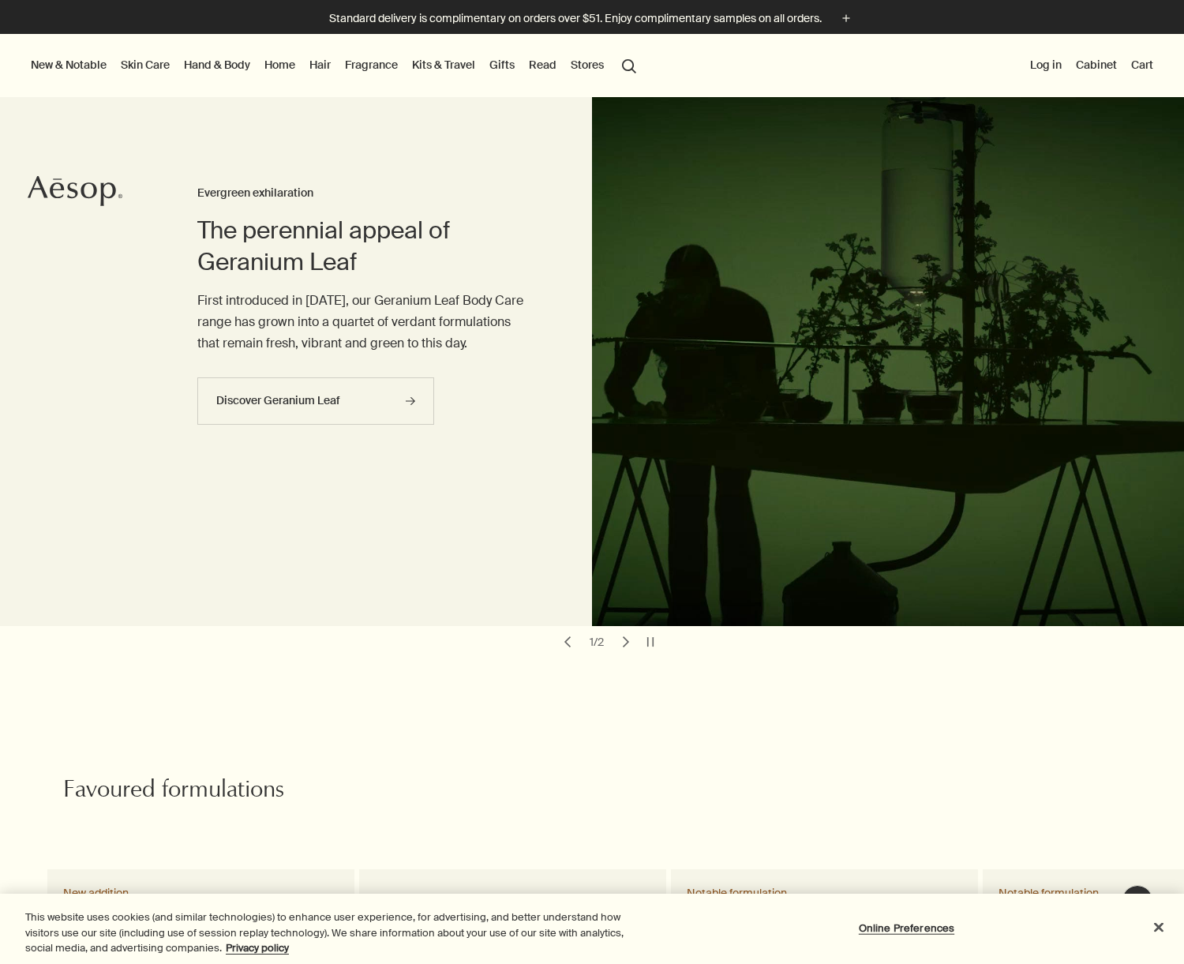
click at [284, 66] on link "Home" at bounding box center [279, 64] width 37 height 21
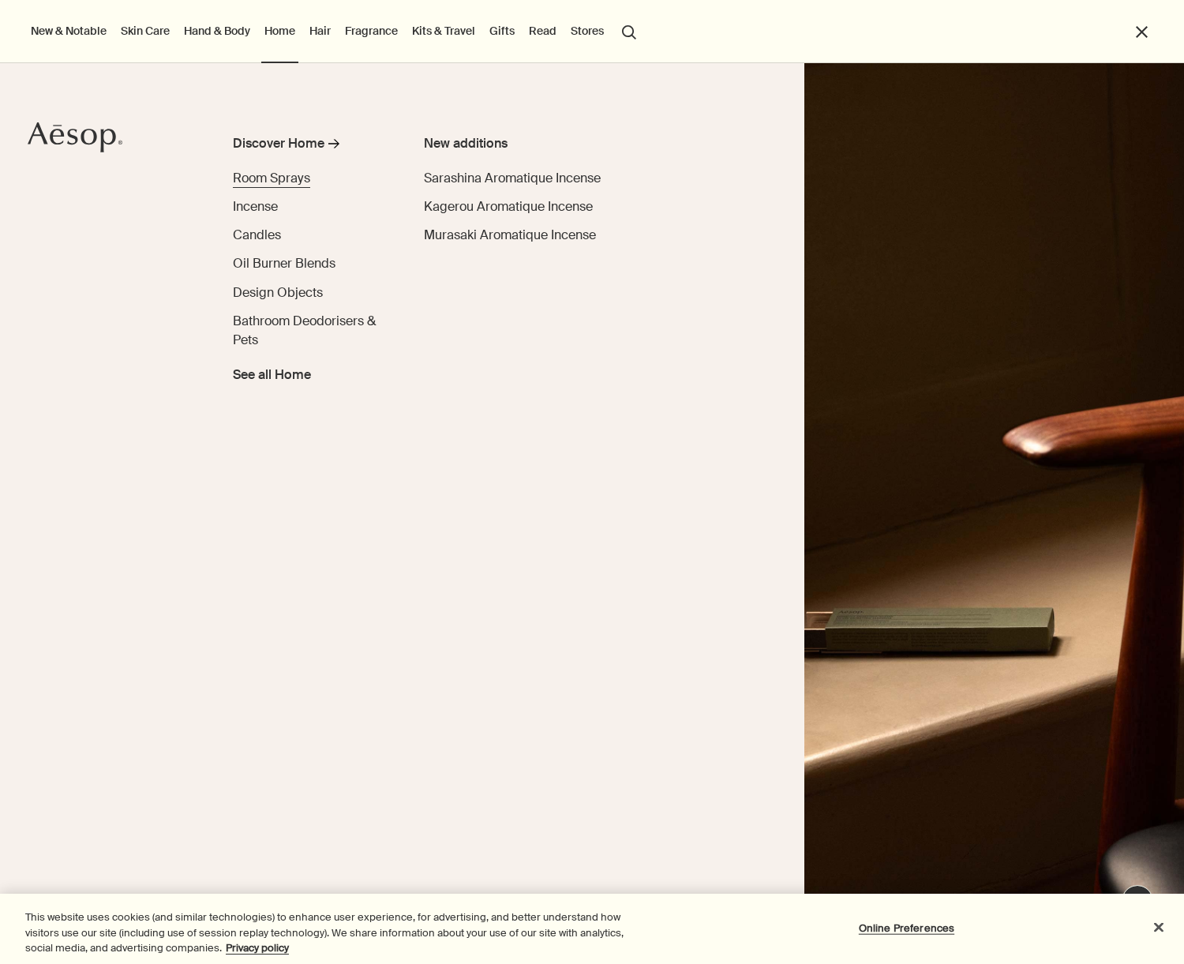
click at [268, 176] on span "Room Sprays" at bounding box center [271, 178] width 77 height 17
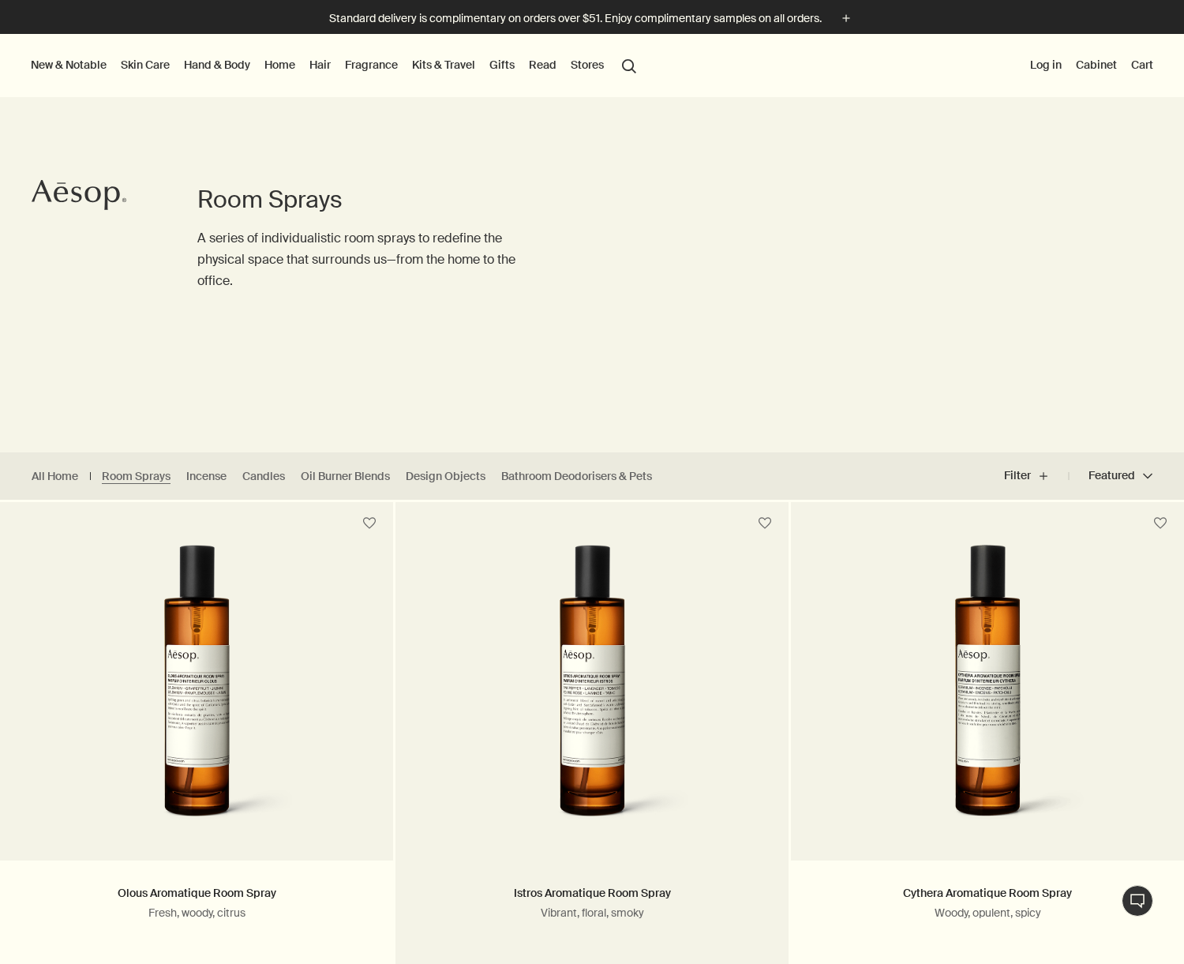
click at [565, 629] on img at bounding box center [591, 691] width 253 height 292
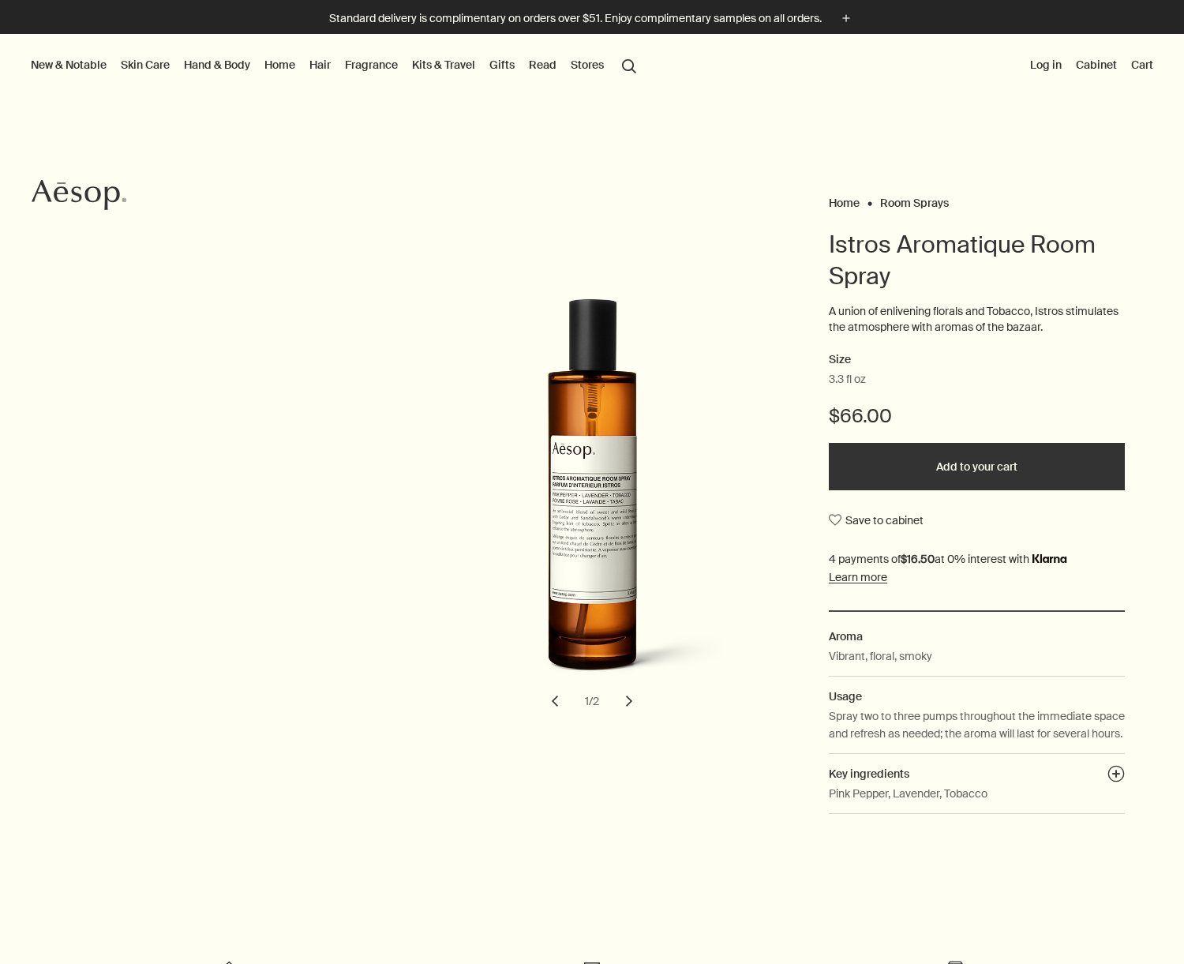
click at [921, 461] on button "Add to your cart" at bounding box center [977, 466] width 296 height 47
click at [366, 66] on link "Fragrance" at bounding box center [371, 64] width 59 height 21
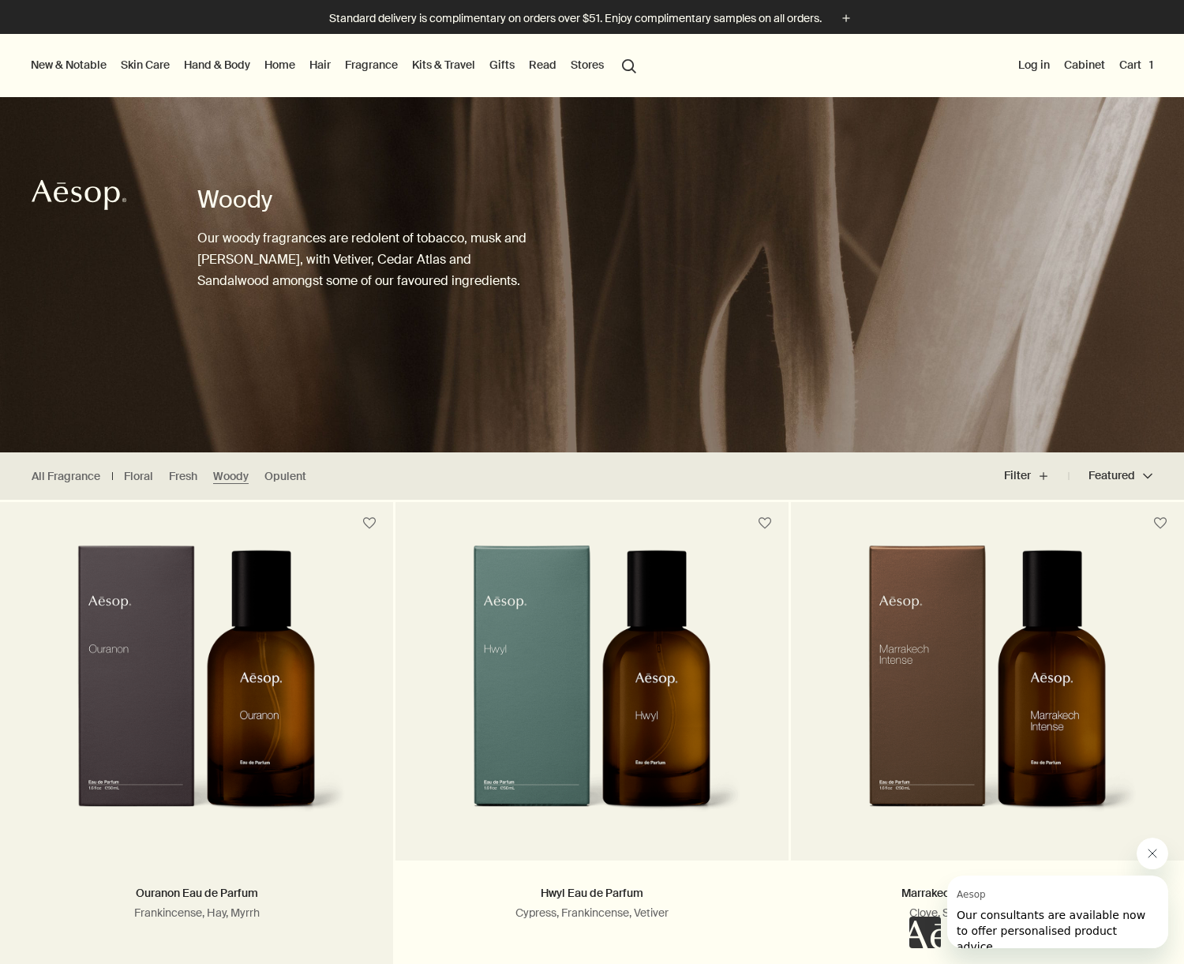
click at [258, 596] on img at bounding box center [196, 691] width 299 height 292
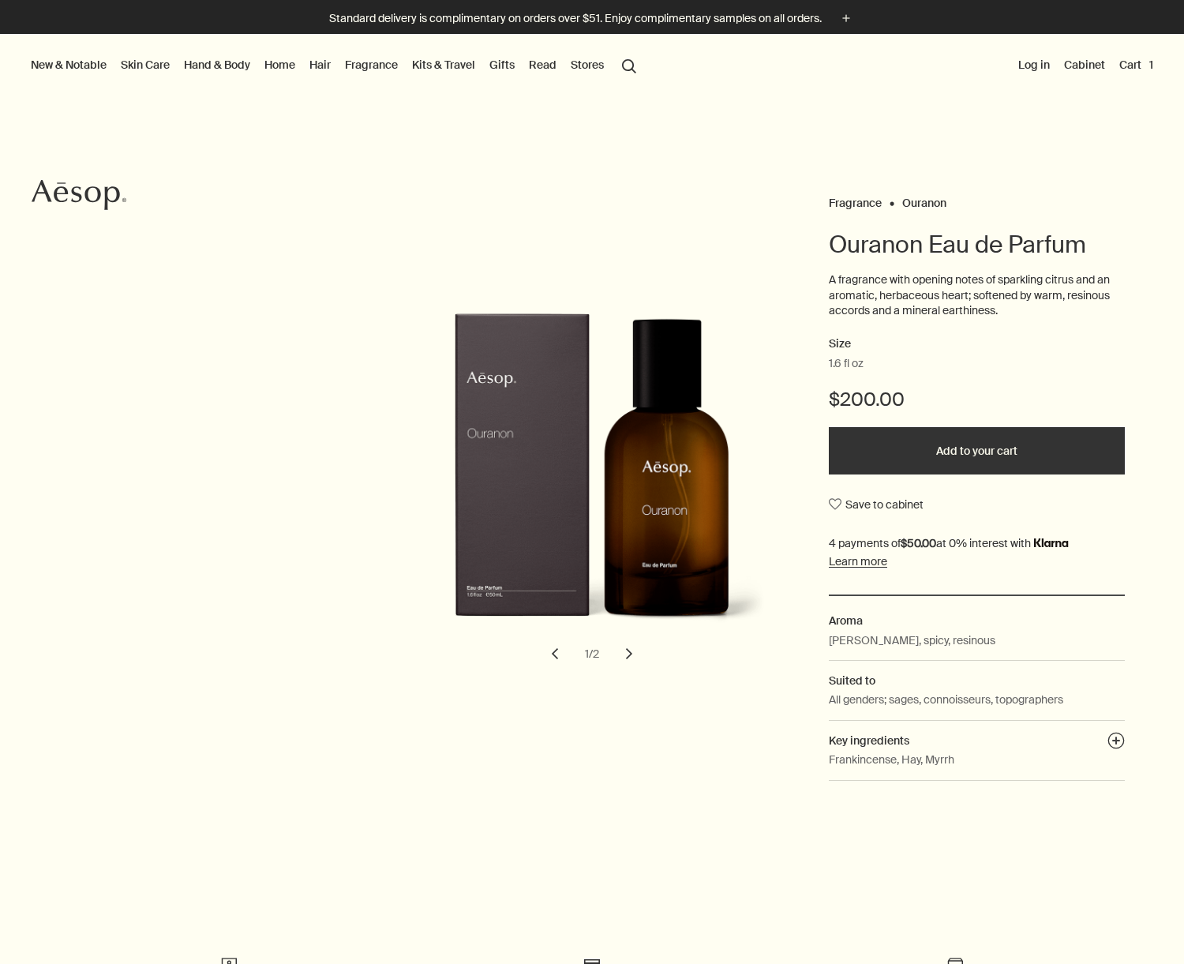
click at [957, 446] on button "Add to your cart" at bounding box center [977, 450] width 296 height 47
click at [1131, 65] on button "Cart 2" at bounding box center [1135, 64] width 43 height 21
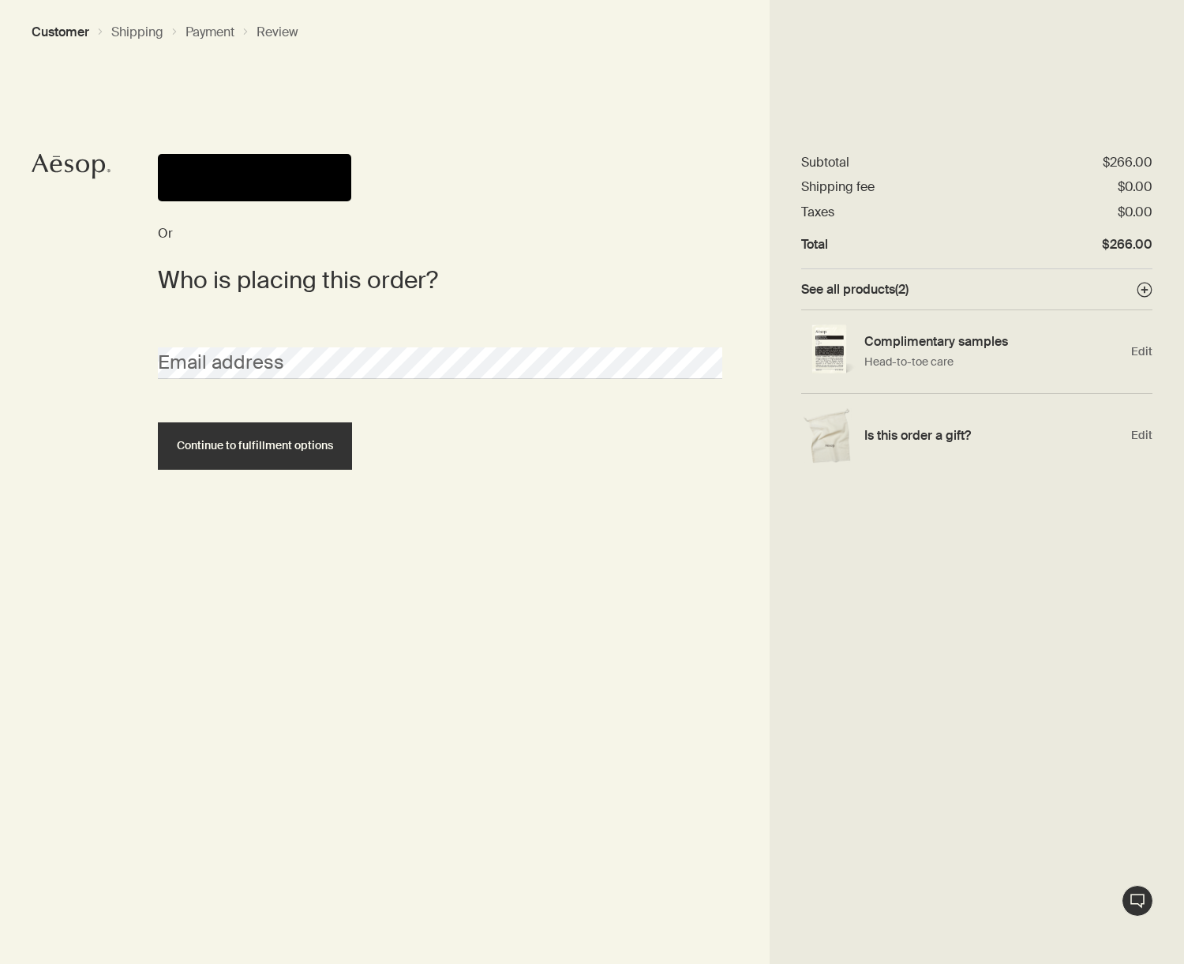
click at [219, 167] on button "Pay" at bounding box center [254, 177] width 193 height 47
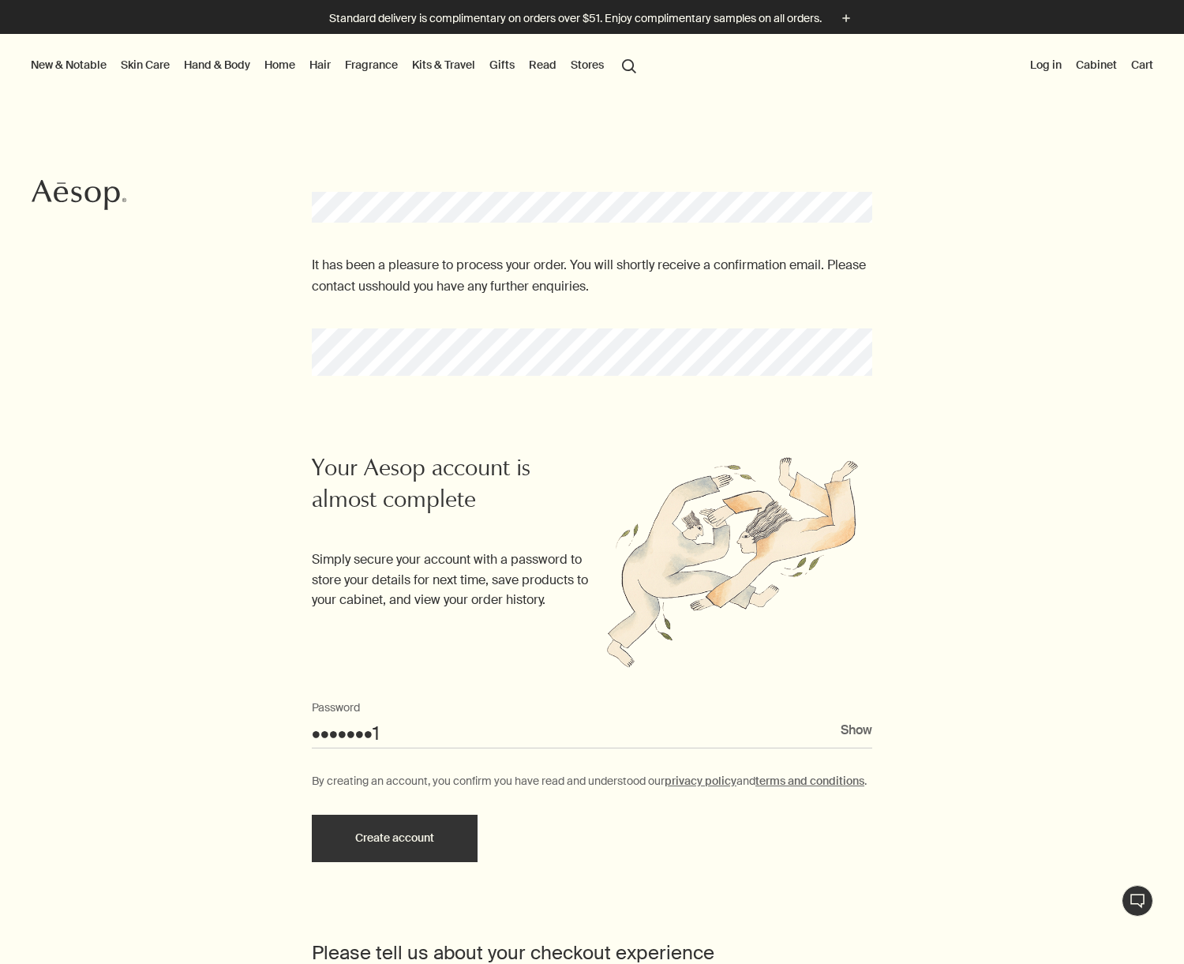
click at [853, 728] on button "Show" at bounding box center [857, 729] width 32 height 21
type input "[PERSON_NAME]$ara1"
click at [367, 852] on button "Create account" at bounding box center [395, 838] width 166 height 47
